Goal: Find specific page/section: Find specific page/section

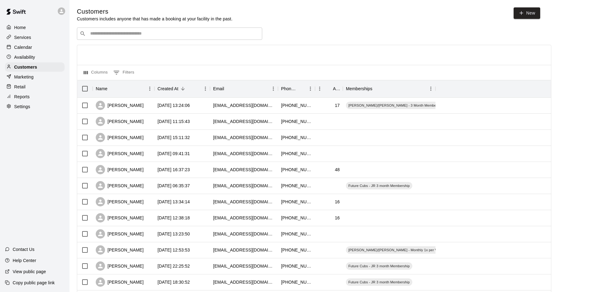
click at [23, 48] on p "Calendar" at bounding box center [23, 47] width 18 height 6
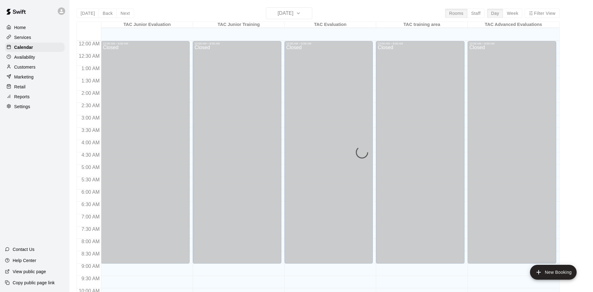
scroll to position [316, 0]
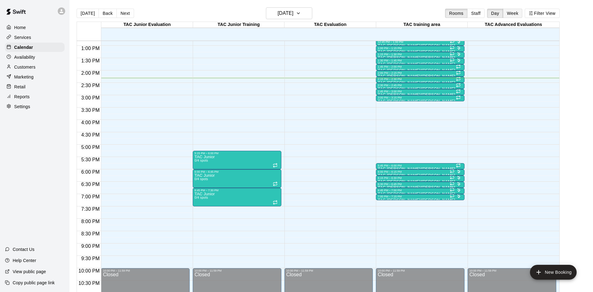
click at [509, 10] on button "Week" at bounding box center [512, 13] width 19 height 9
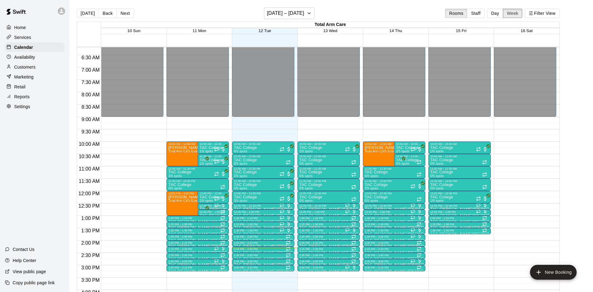
scroll to position [153, 0]
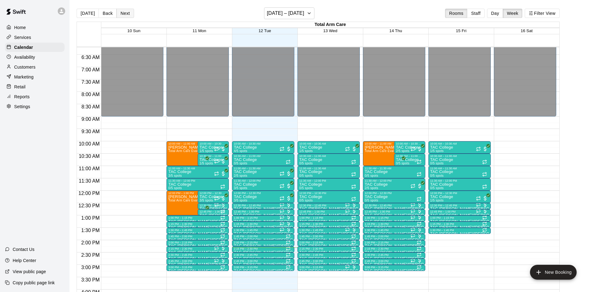
click at [121, 11] on button "Next" at bounding box center [124, 13] width 17 height 9
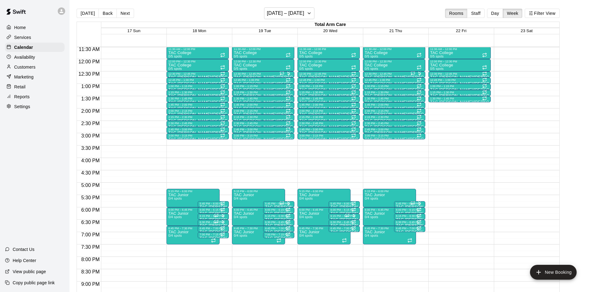
scroll to position [284, 0]
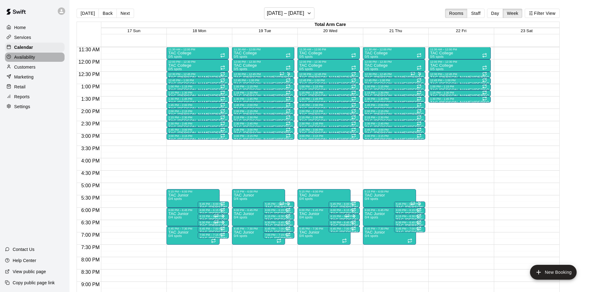
click at [44, 59] on div "Availability" at bounding box center [35, 56] width 60 height 9
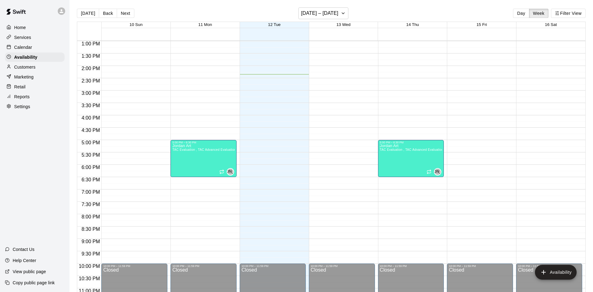
scroll to position [321, 0]
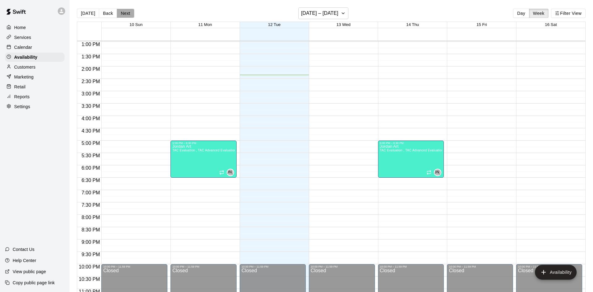
click at [121, 13] on button "Next" at bounding box center [125, 13] width 17 height 9
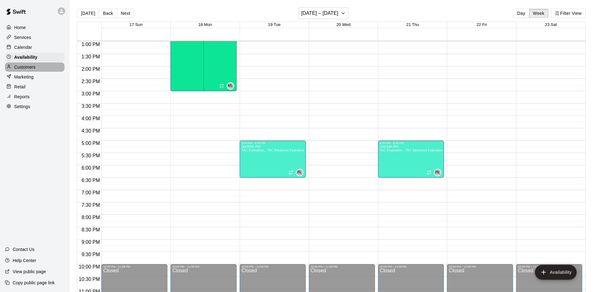
click at [36, 69] on div "Customers" at bounding box center [35, 66] width 60 height 9
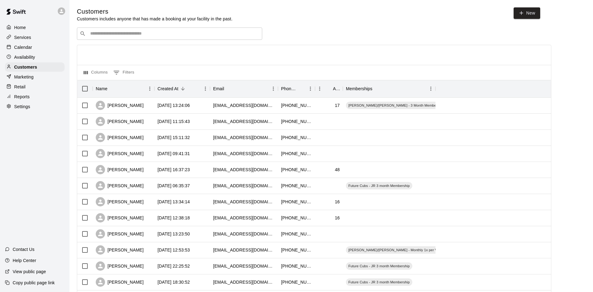
click at [119, 38] on div "​ ​" at bounding box center [169, 33] width 185 height 12
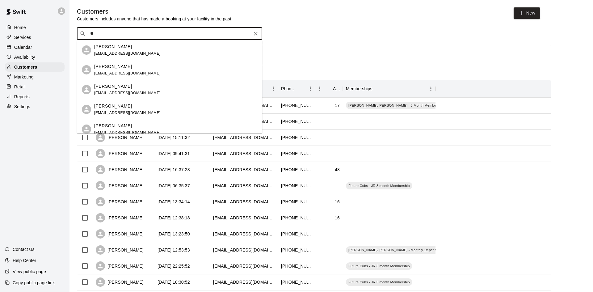
type input "*"
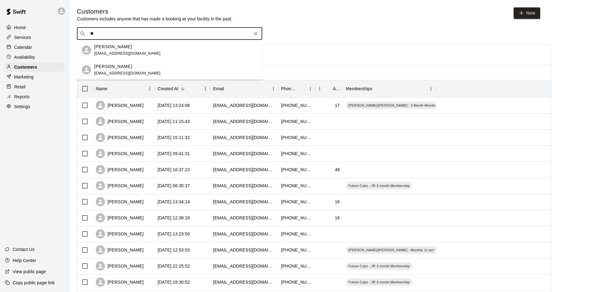
type input "*"
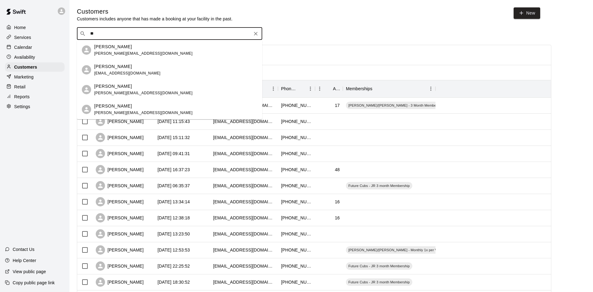
type input "*"
